Goal: Task Accomplishment & Management: Manage account settings

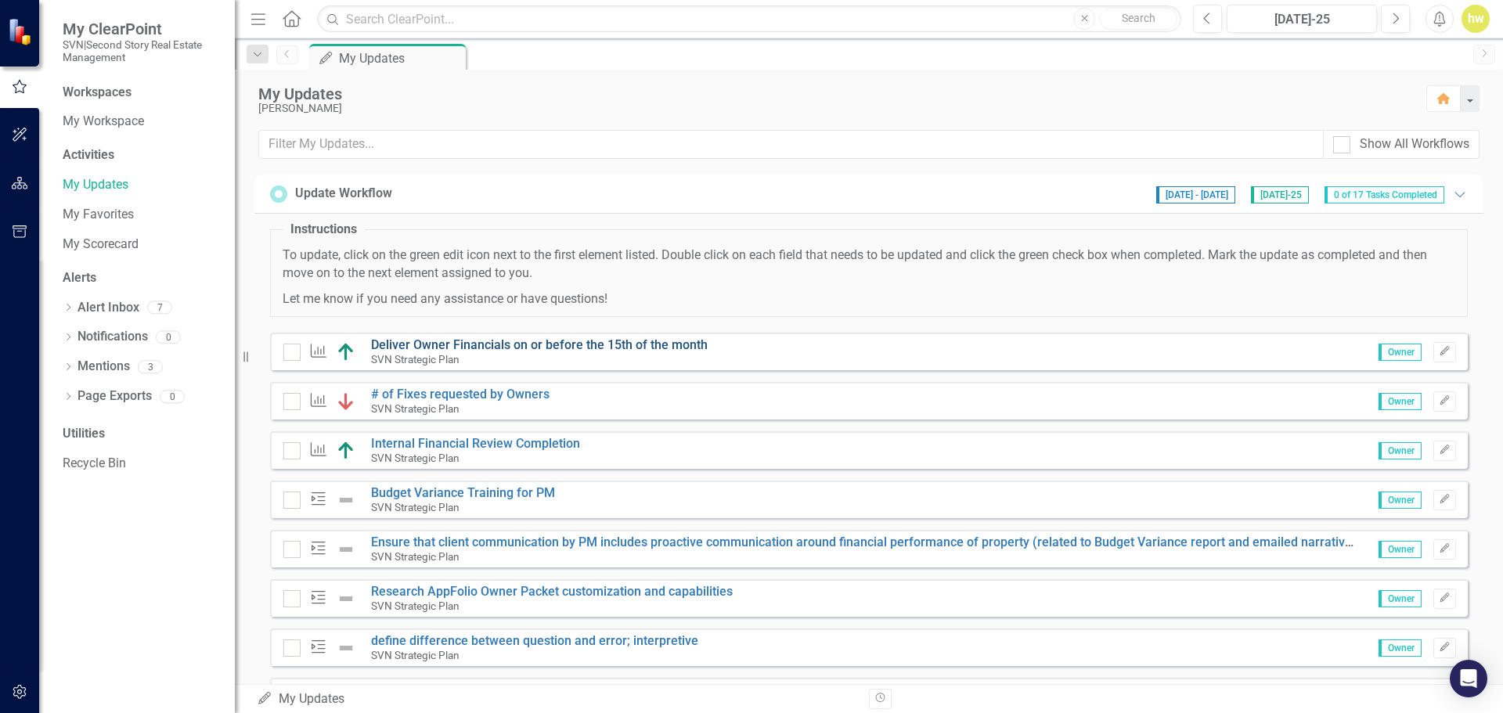
click at [504, 344] on link "Deliver Owner Financials on or before the 15th of the month" at bounding box center [539, 344] width 337 height 15
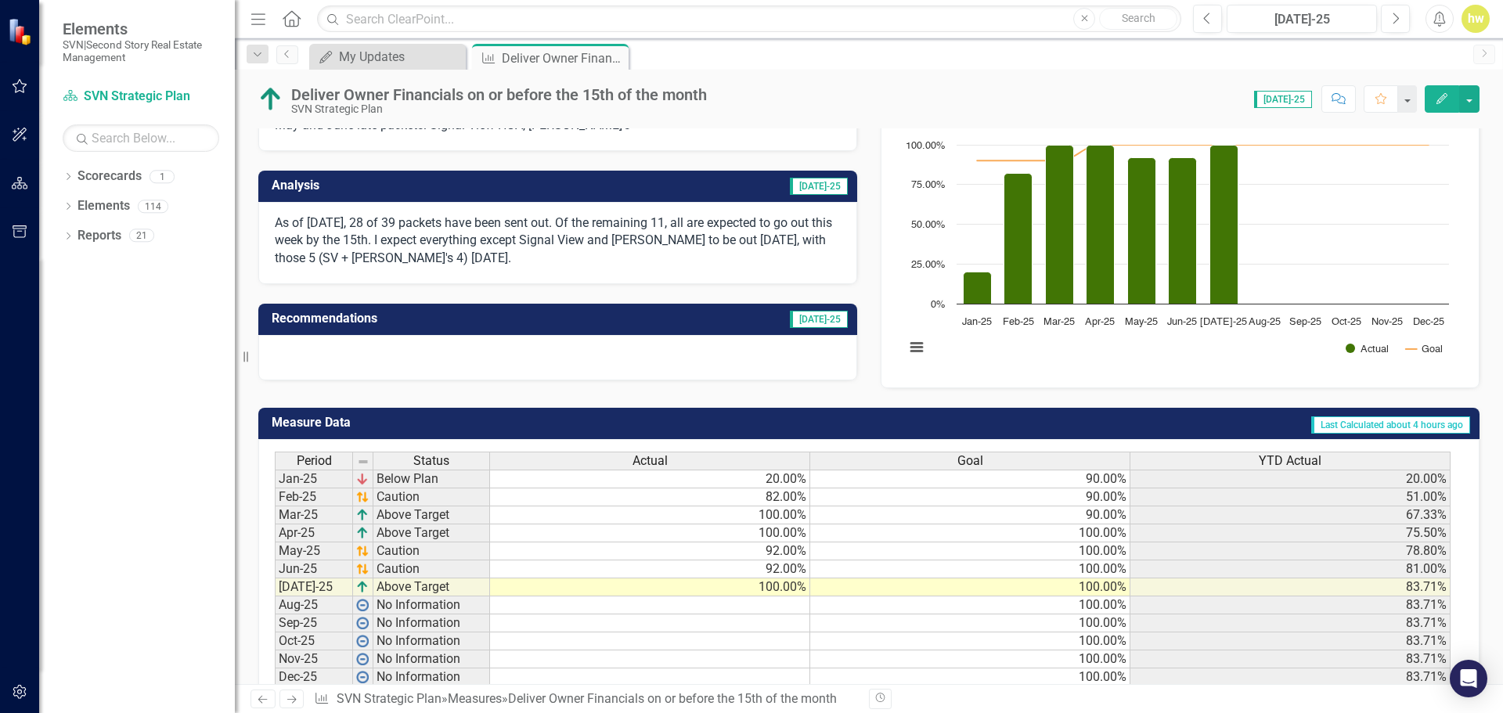
scroll to position [199, 0]
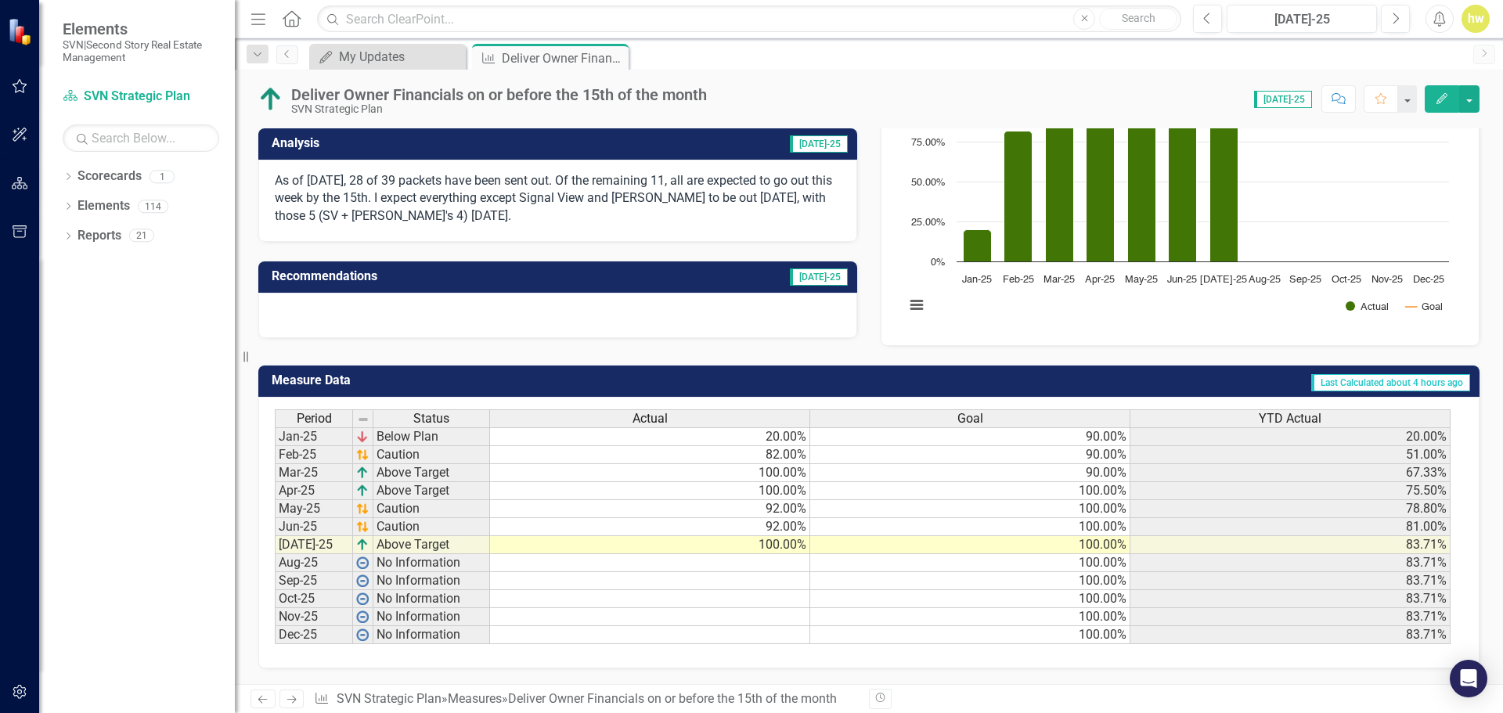
click at [637, 567] on td at bounding box center [650, 563] width 320 height 18
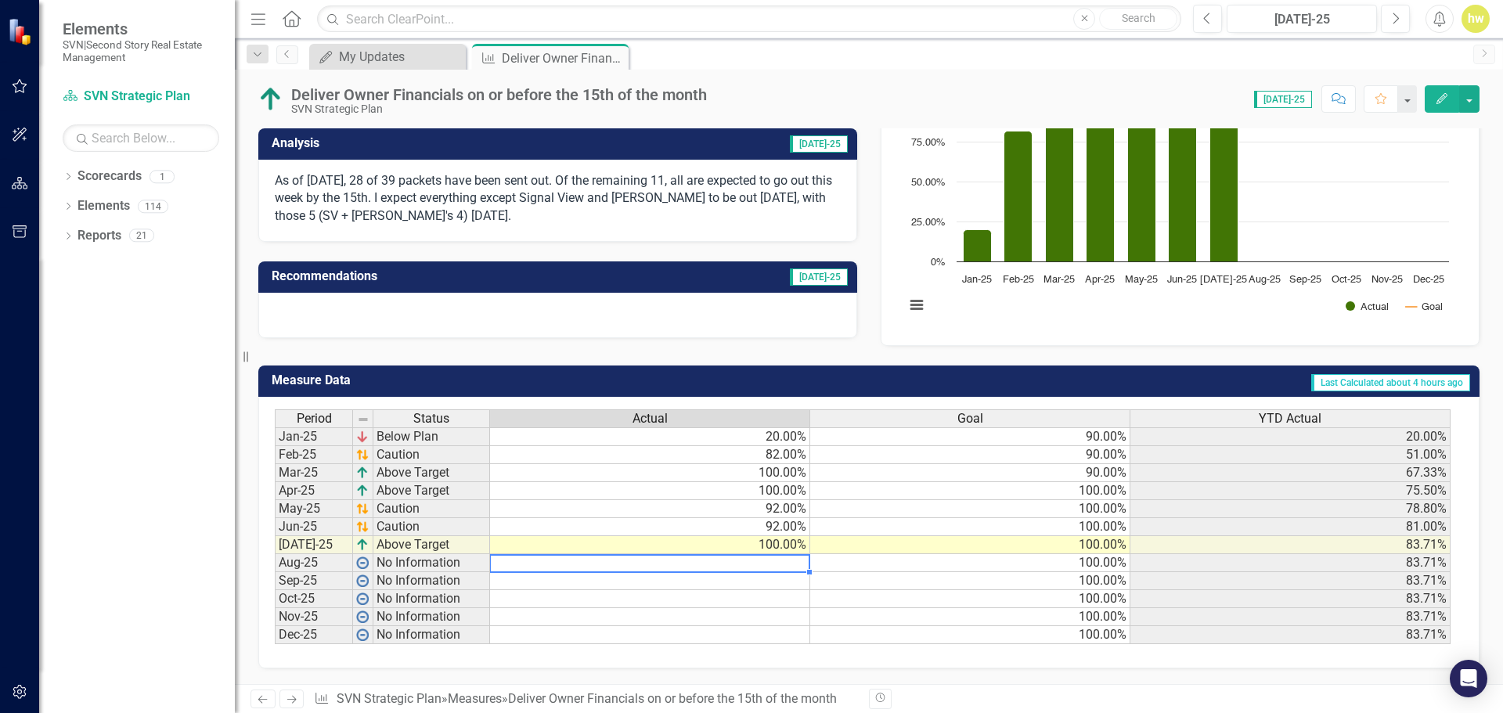
click at [673, 547] on td "100.00%" at bounding box center [650, 545] width 320 height 18
type textarea "92"
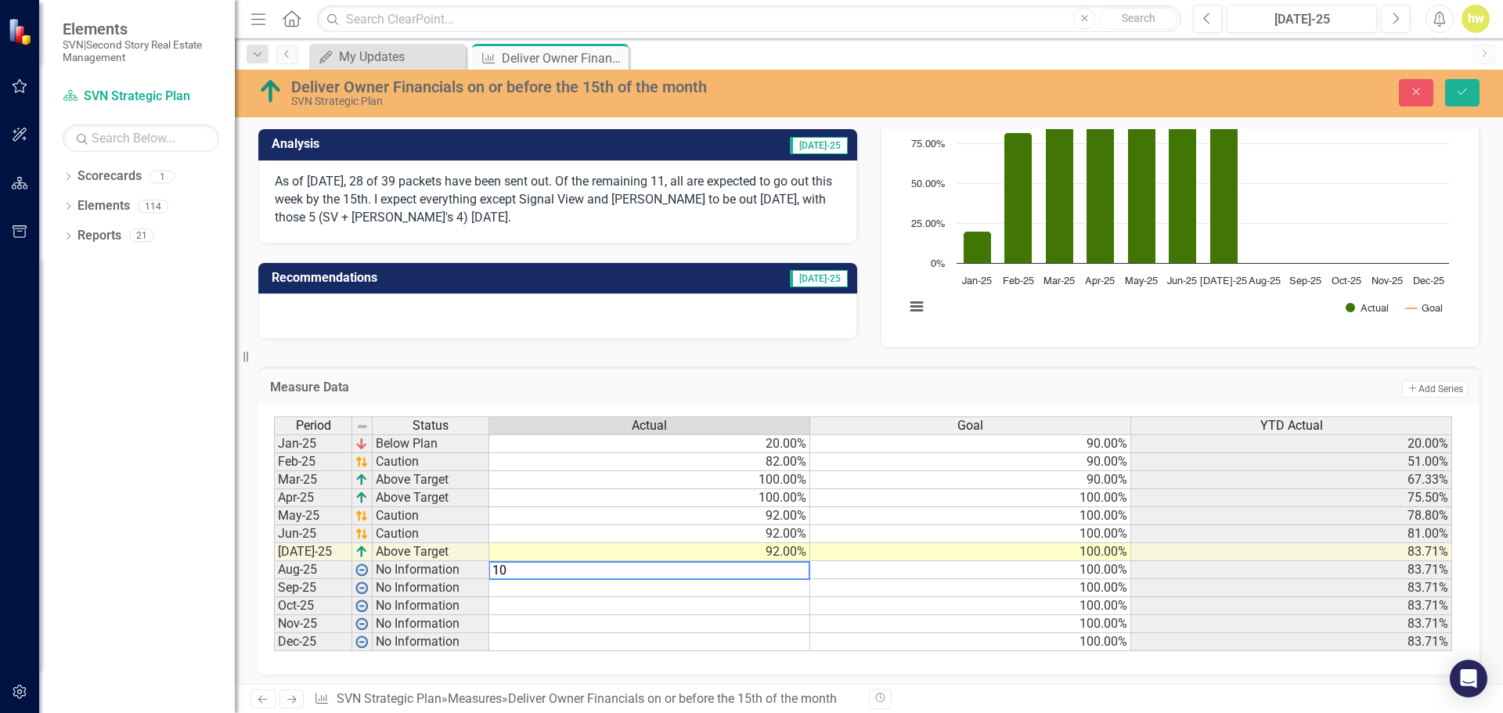
type textarea "100"
click at [703, 502] on td "100.00%" at bounding box center [649, 498] width 321 height 18
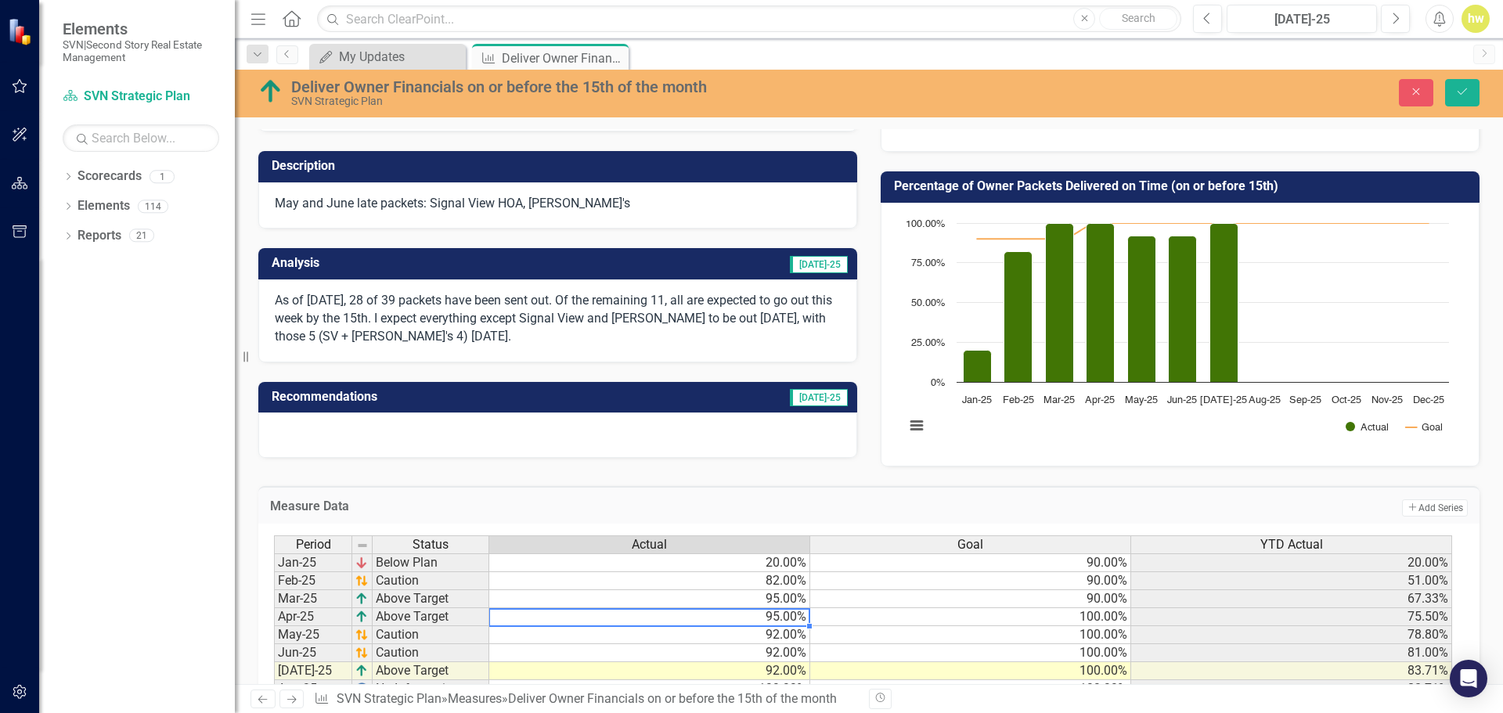
scroll to position [42, 0]
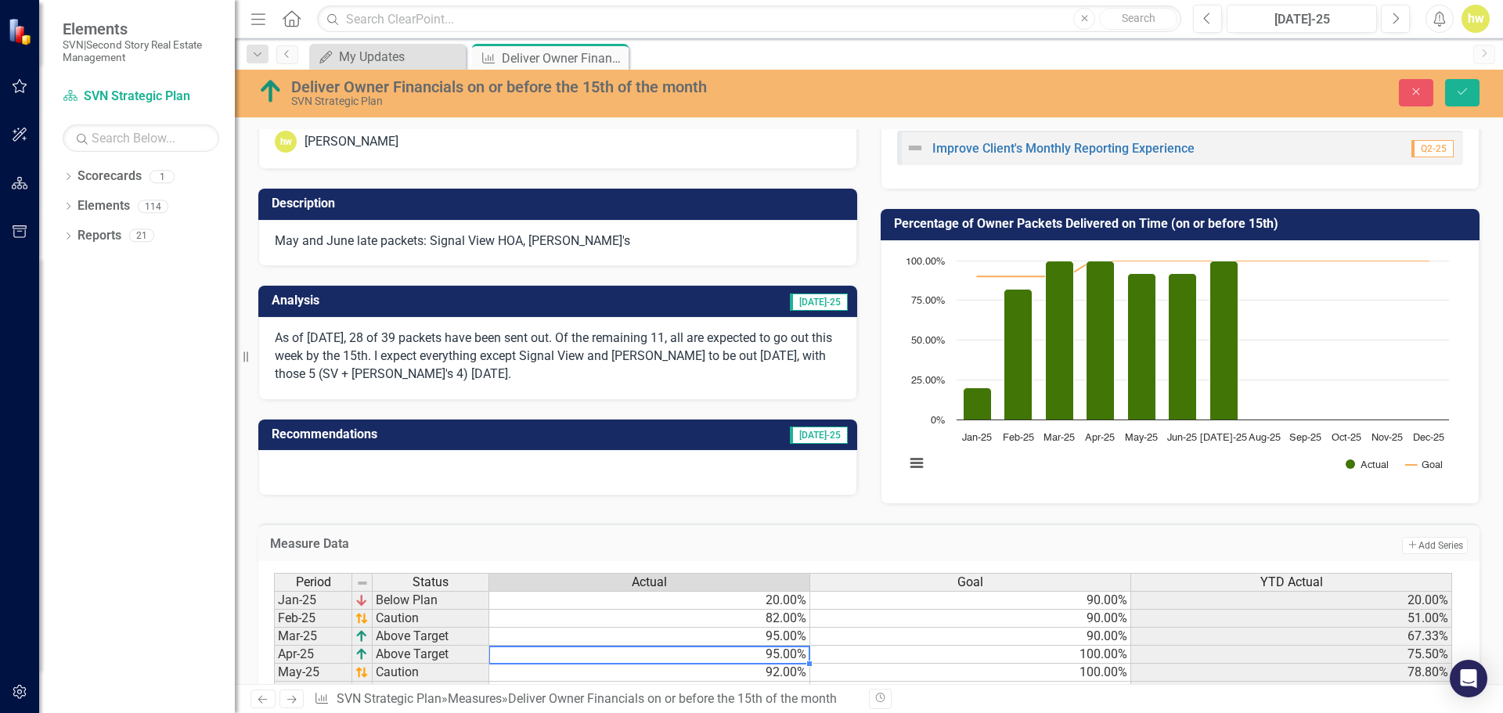
type textarea "95"
click at [593, 233] on p "May and June late packets: Signal View HOA, [PERSON_NAME]'s" at bounding box center [558, 242] width 566 height 18
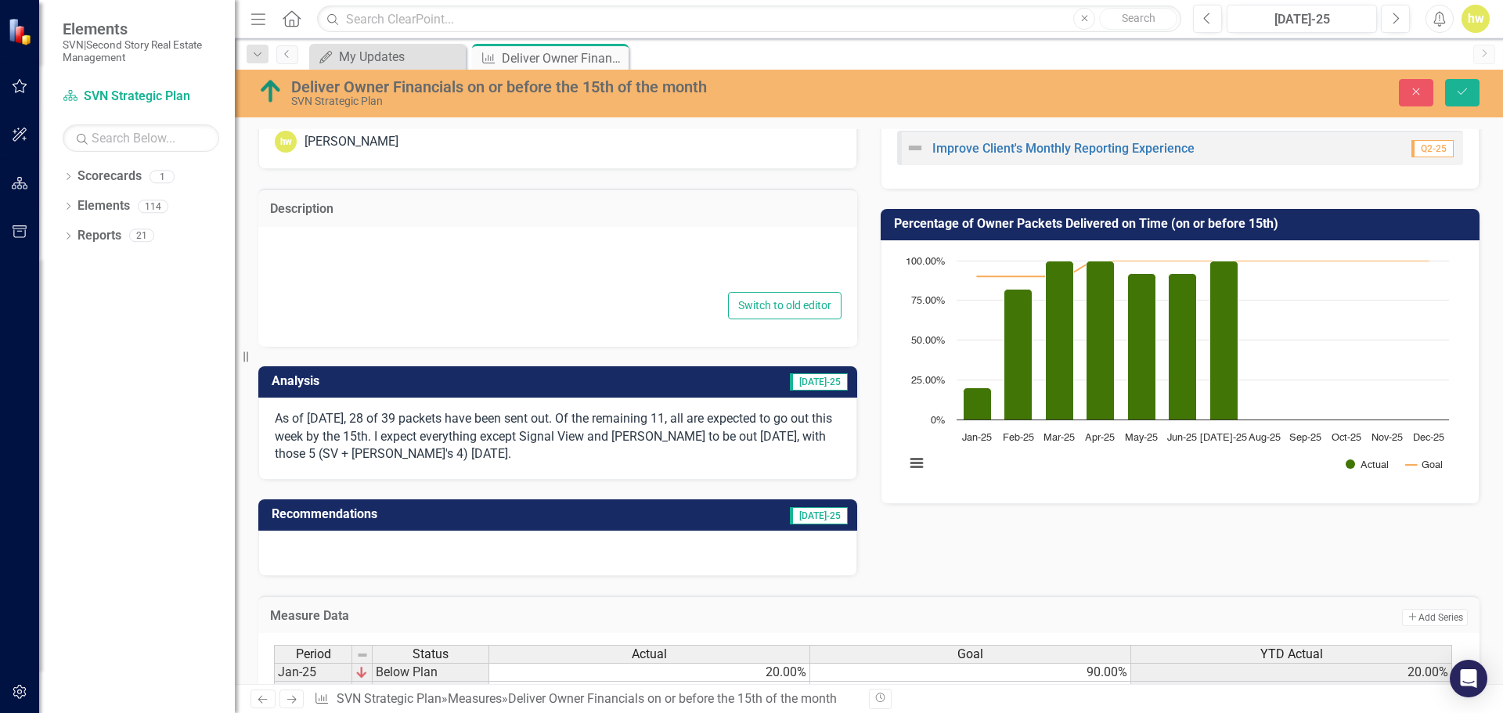
type textarea "<p>May and June late packets: Signal View HOA, [PERSON_NAME]'s</p>"
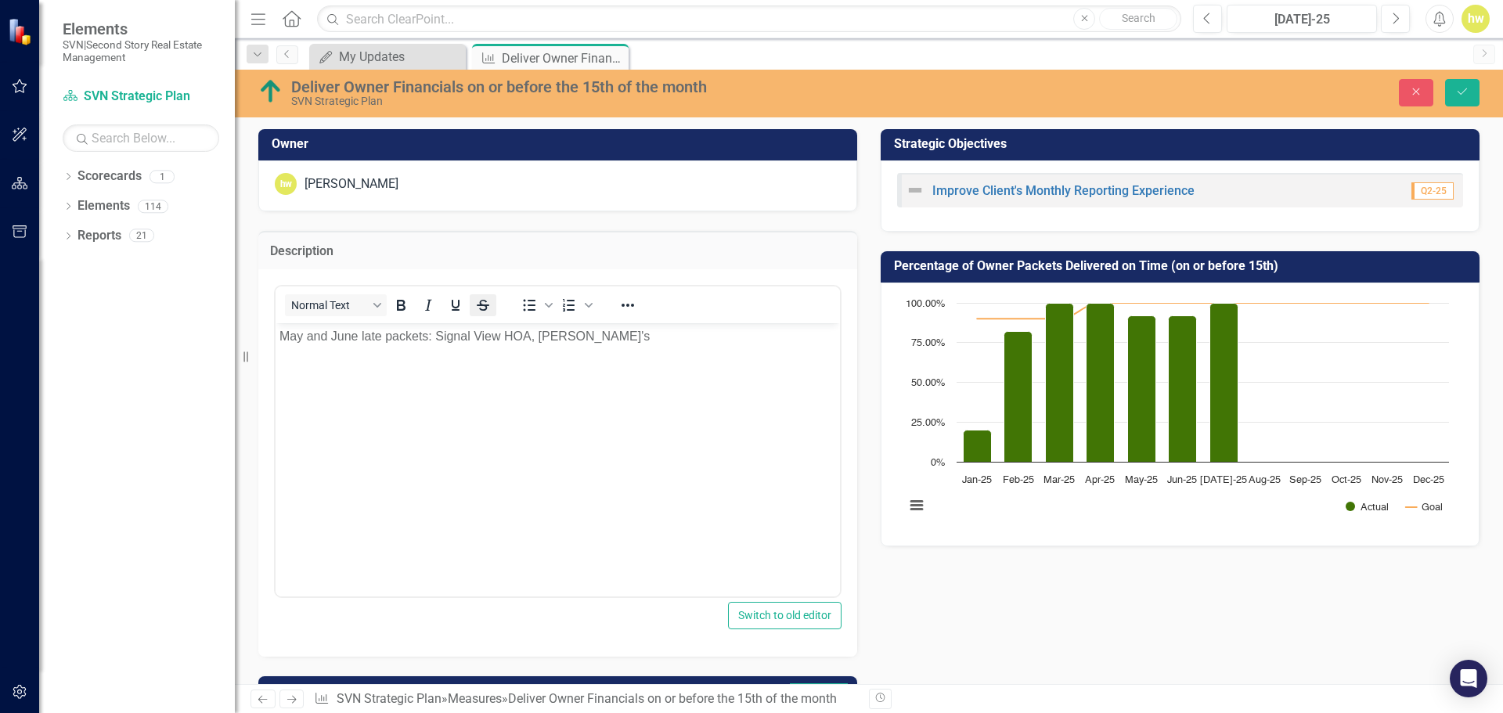
scroll to position [0, 0]
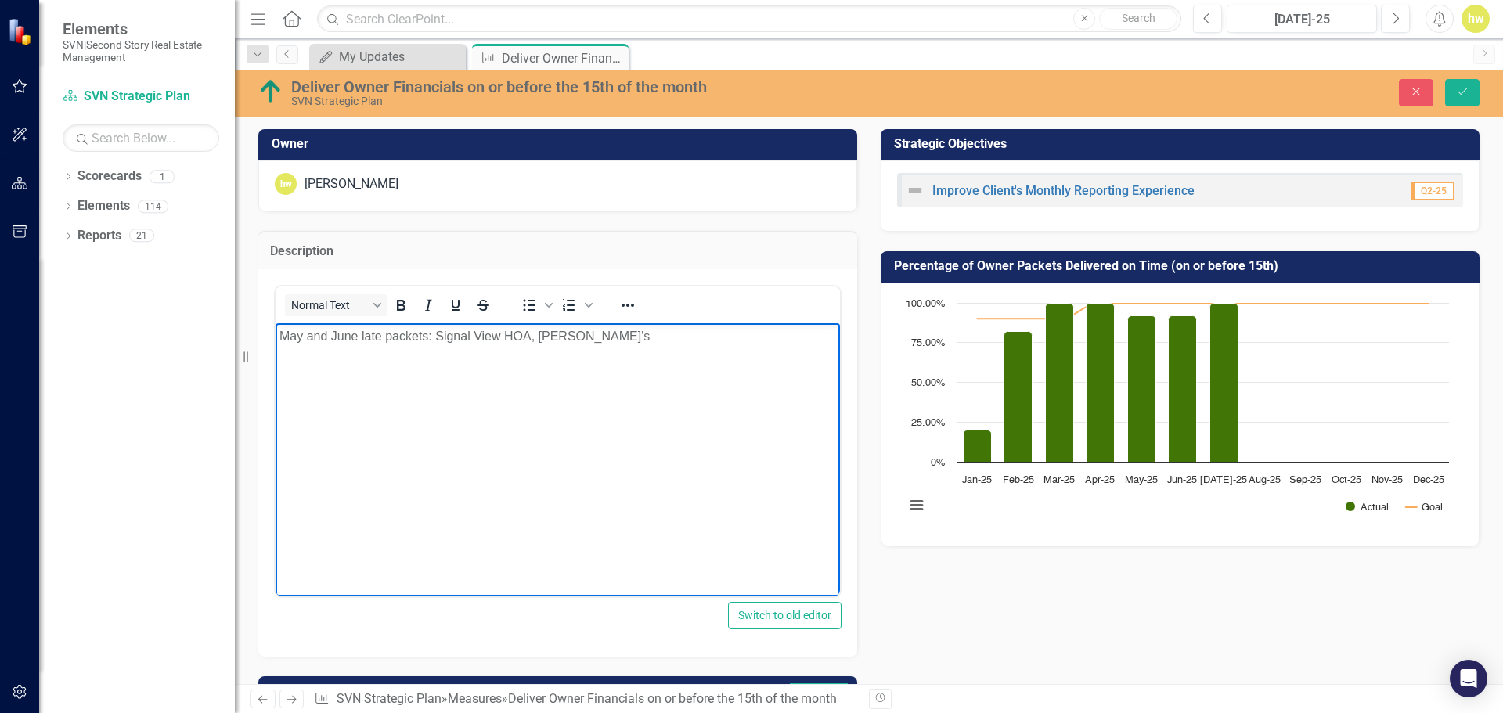
drag, startPoint x: 279, startPoint y: 334, endPoint x: 293, endPoint y: 348, distance: 19.9
click at [279, 335] on body "May and June late packets: Signal View HOA, [PERSON_NAME]'s" at bounding box center [558, 440] width 565 height 235
click at [360, 380] on body "June and June late packets: Signal View HOA, [PERSON_NAME]'s" at bounding box center [558, 440] width 565 height 235
click at [301, 336] on p "Rich Text Area. Press ALT-0 for help." at bounding box center [558, 336] width 557 height 19
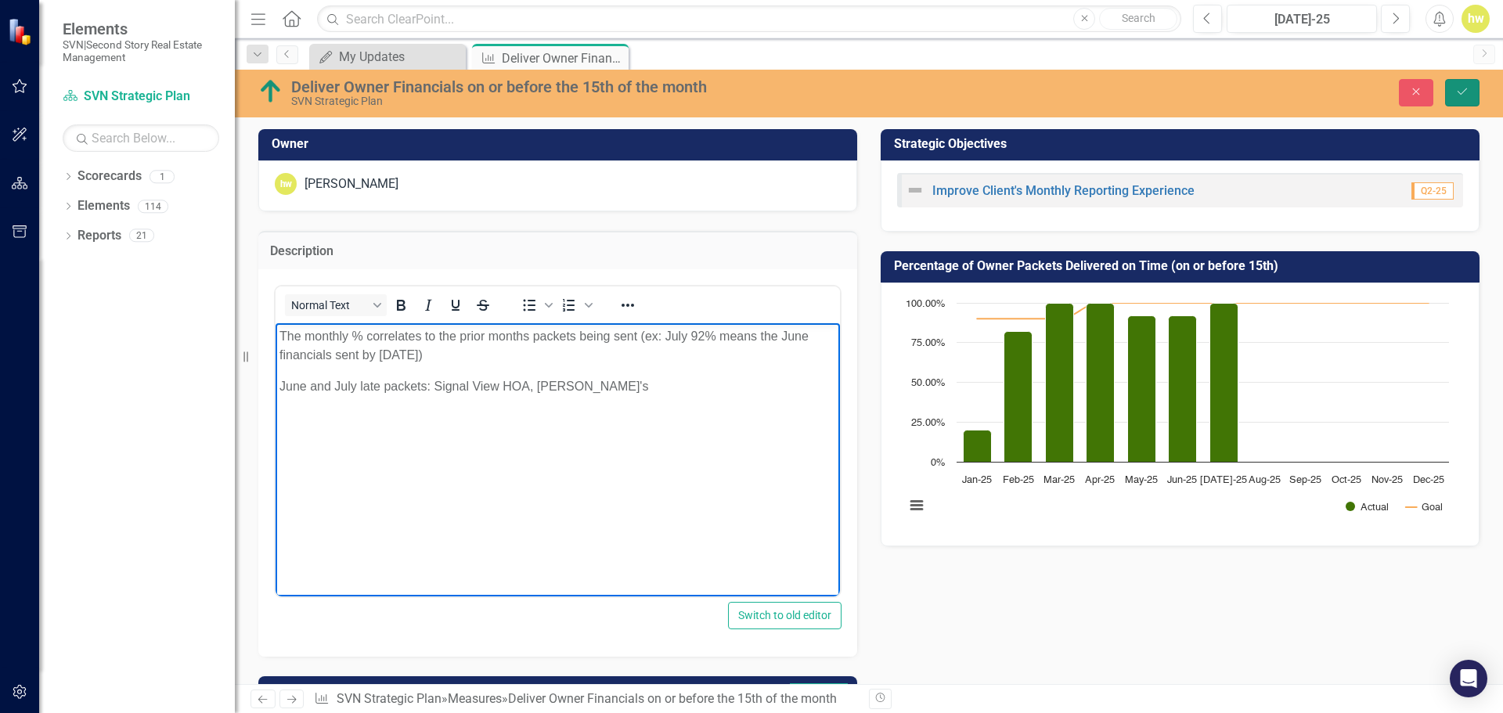
click at [1458, 100] on button "Save" at bounding box center [1463, 92] width 34 height 27
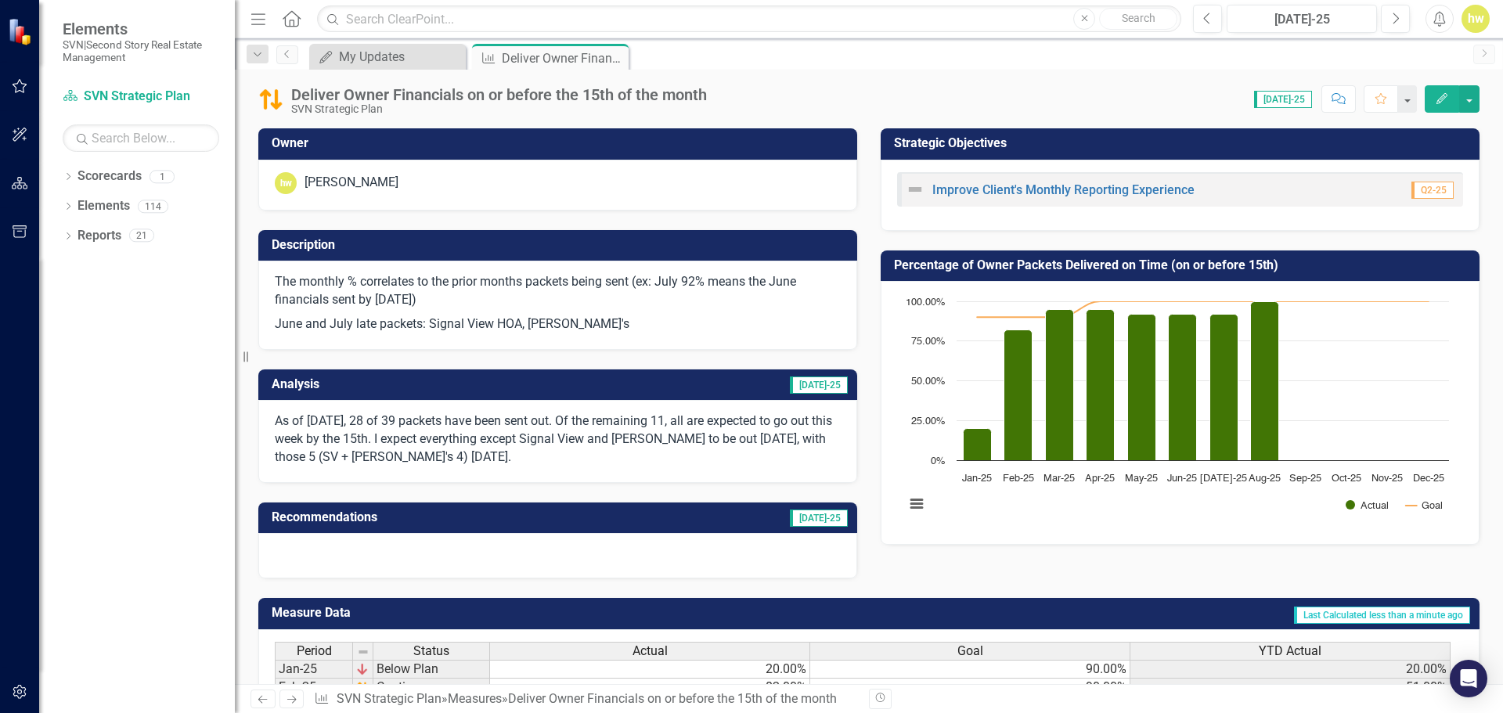
click at [781, 439] on p "As of [DATE], 28 of 39 packets have been sent out. Of the remaining 11, all are…" at bounding box center [558, 440] width 566 height 54
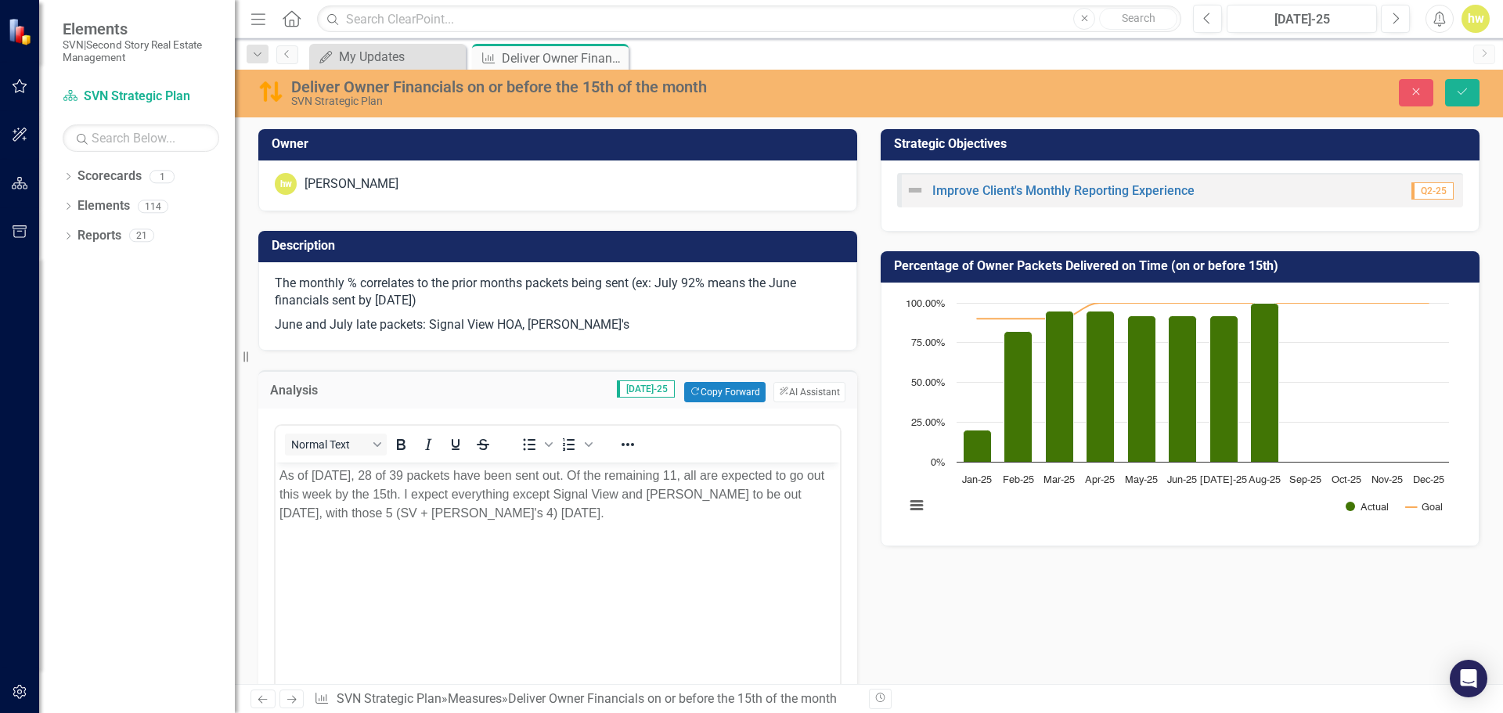
scroll to position [78, 0]
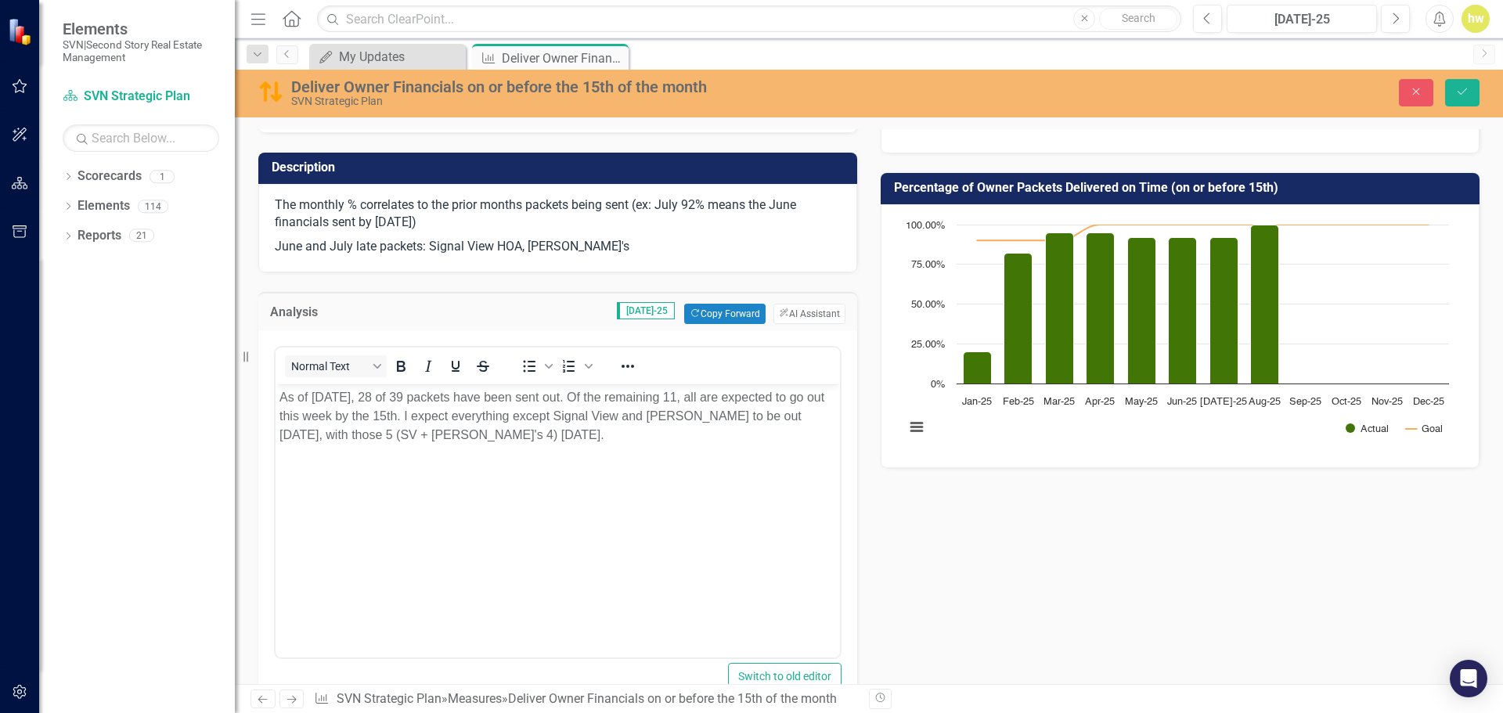
click at [803, 413] on p "As of [DATE], 28 of 39 packets have been sent out. Of the remaining 11, all are…" at bounding box center [558, 416] width 557 height 56
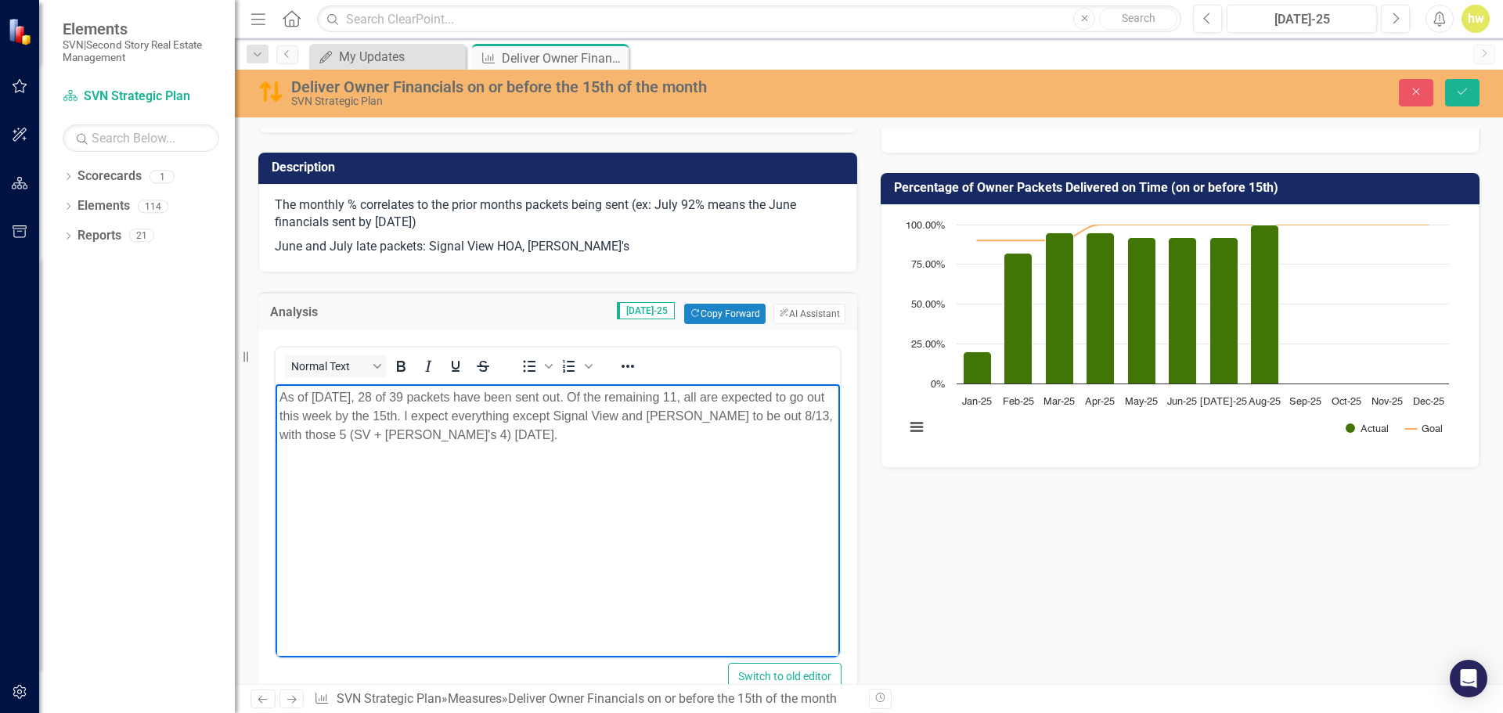
drag, startPoint x: 481, startPoint y: 435, endPoint x: 507, endPoint y: 442, distance: 27.0
click at [482, 436] on p "As of [DATE], 28 of 39 packets have been sent out. Of the remaining 11, all are…" at bounding box center [558, 416] width 557 height 56
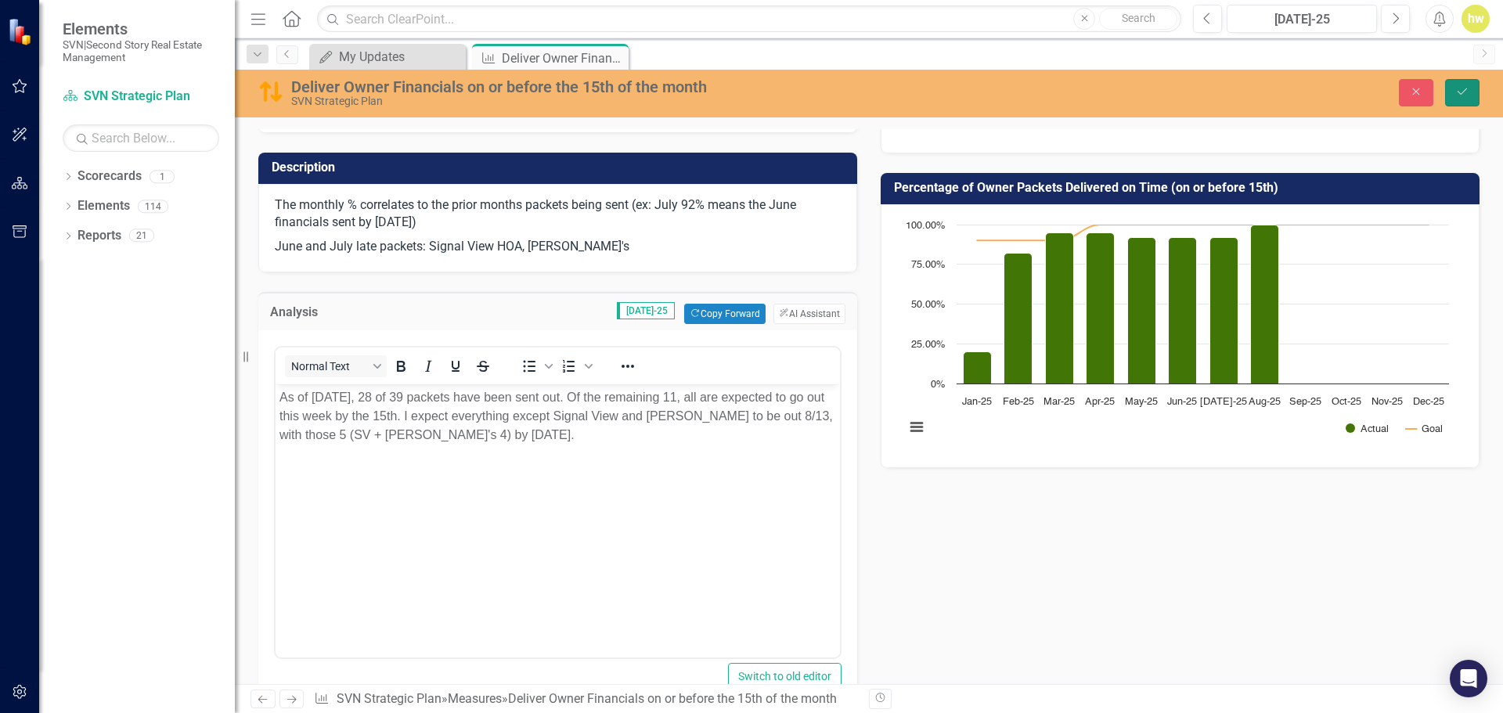
click at [1469, 102] on button "Save" at bounding box center [1463, 92] width 34 height 27
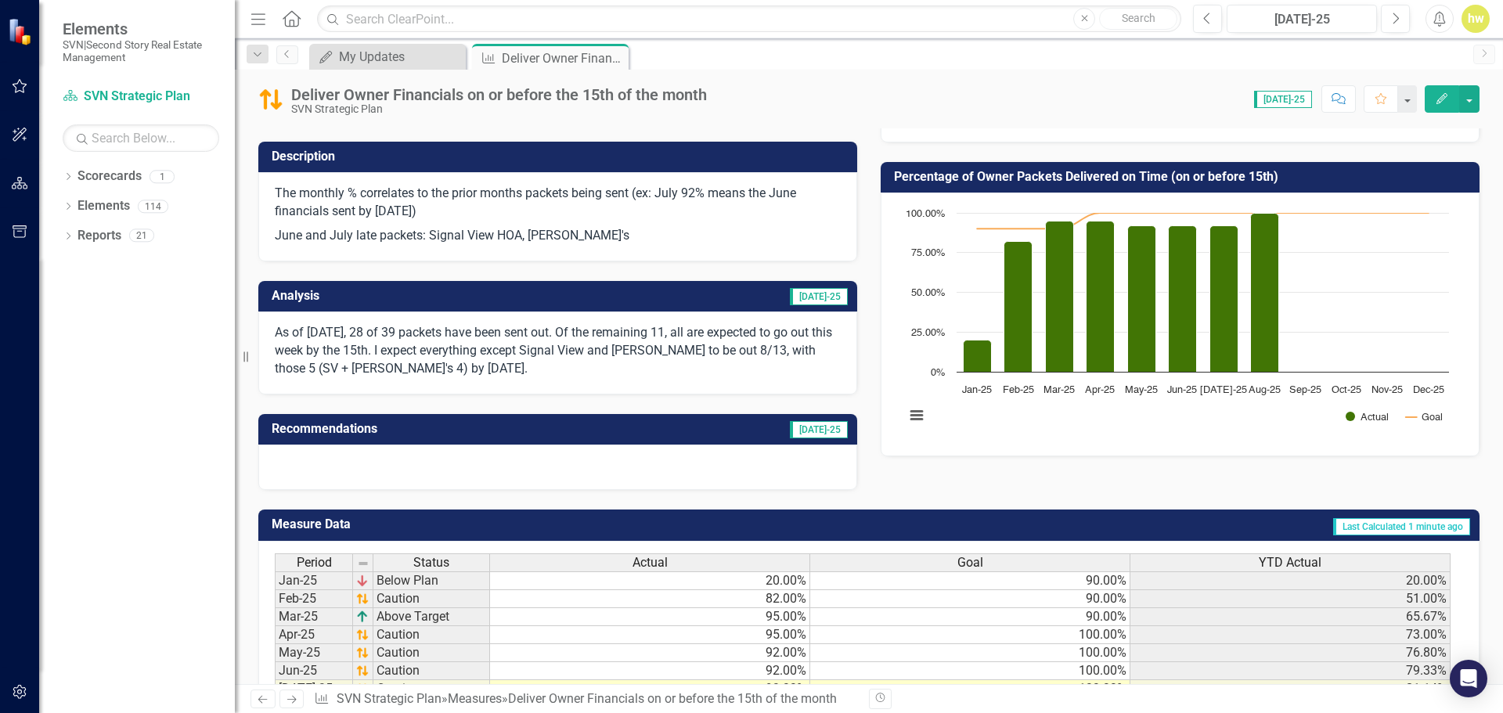
scroll to position [0, 0]
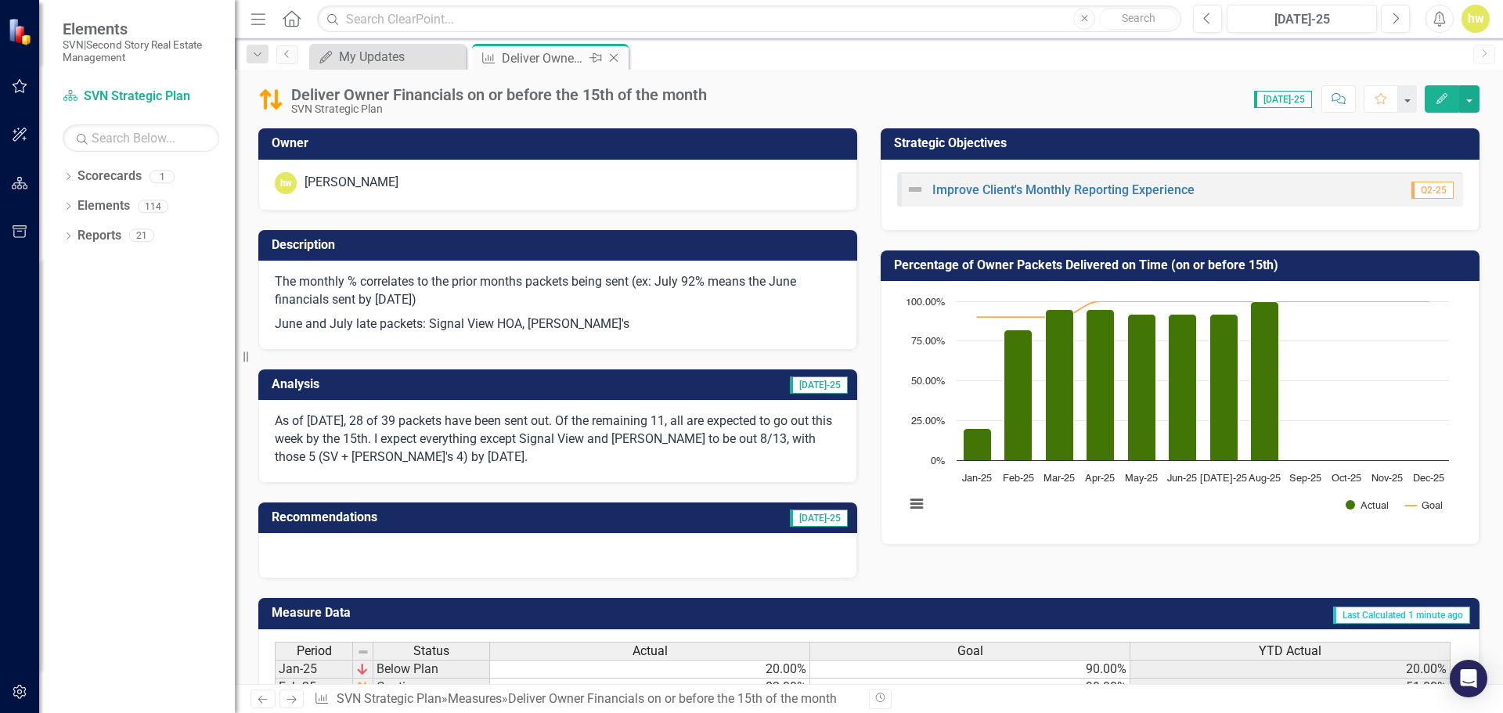
click at [616, 57] on icon "Close" at bounding box center [614, 58] width 16 height 13
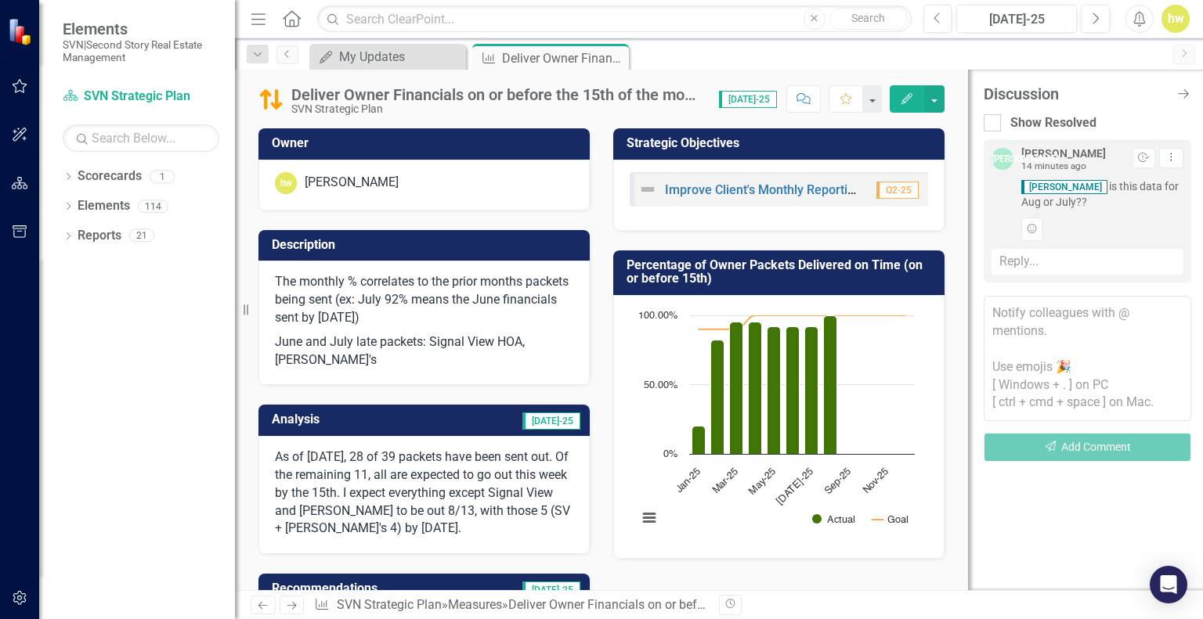
click at [1087, 265] on div "Reply..." at bounding box center [1087, 262] width 192 height 26
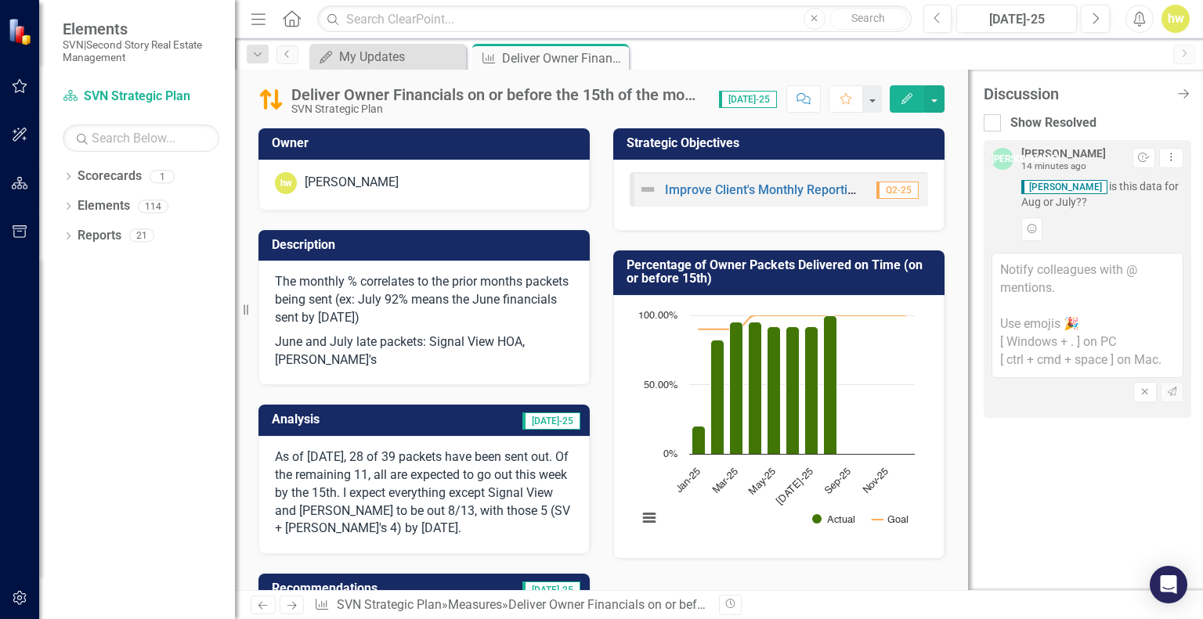
click at [1058, 291] on textarea at bounding box center [1087, 315] width 192 height 125
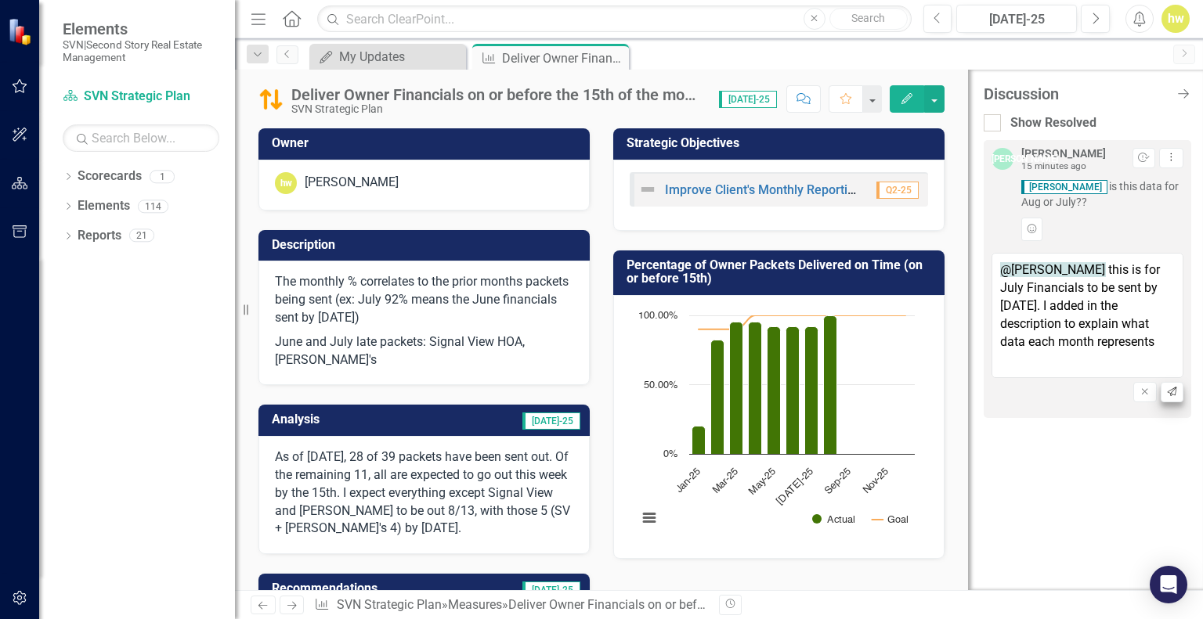
type textarea "@Jill Allen this is for July Financials to be sent by August 15th. I added in t…"
click at [1168, 391] on icon "Send" at bounding box center [1172, 392] width 12 height 9
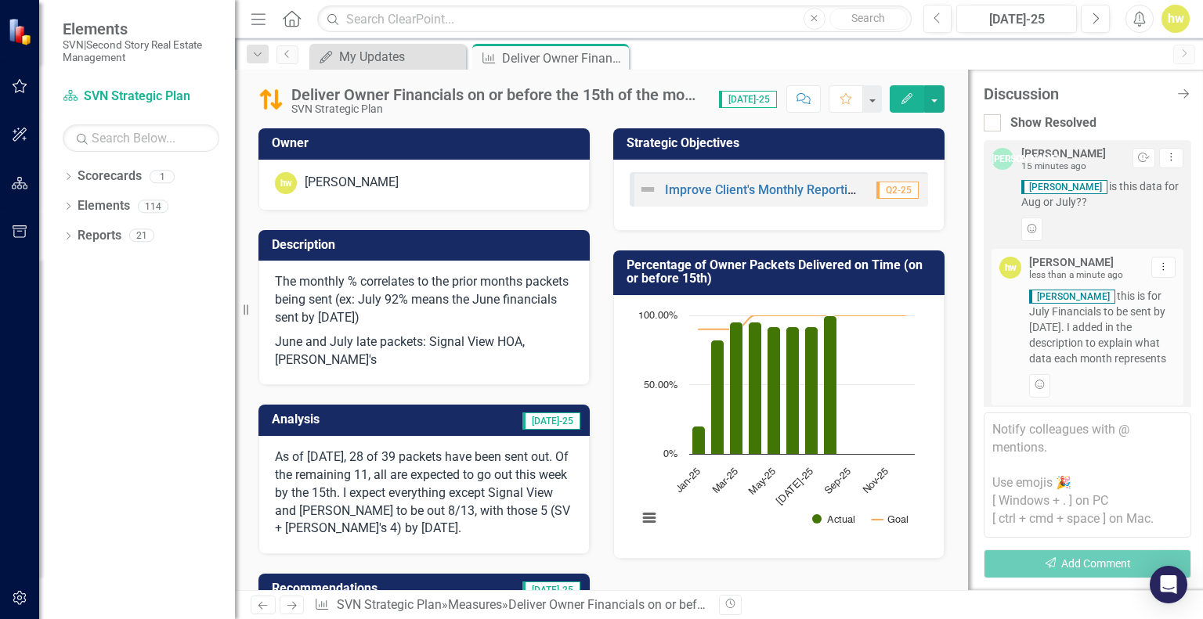
scroll to position [62, 0]
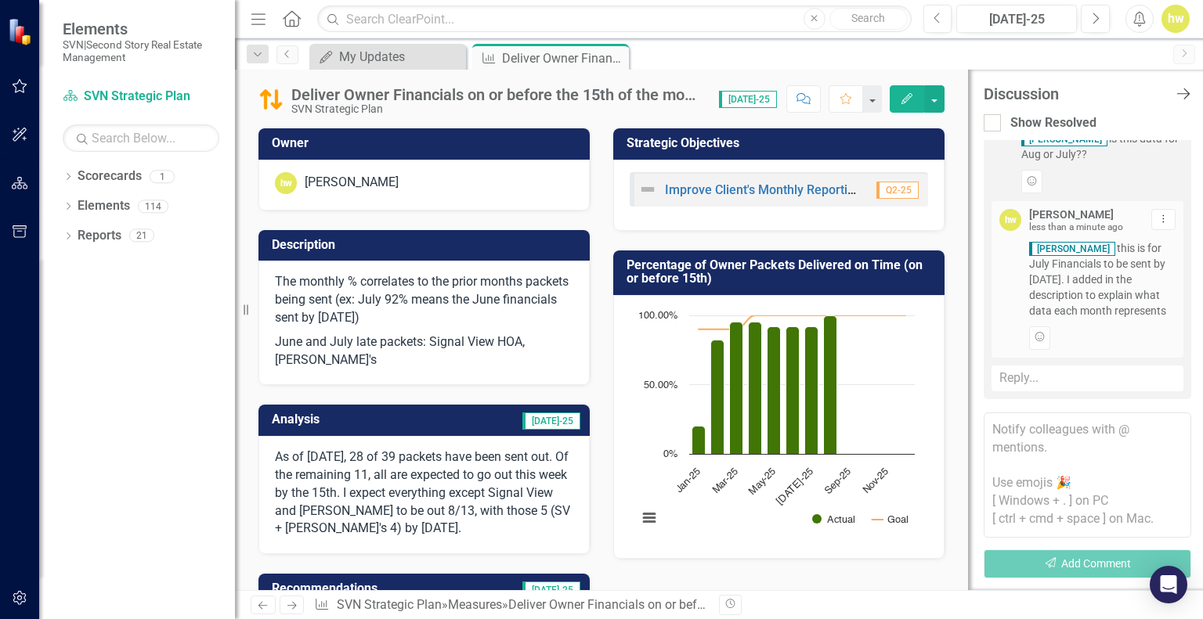
click at [1188, 99] on icon "Close Discussion Bar" at bounding box center [1183, 93] width 20 height 15
